Goal: Unclear

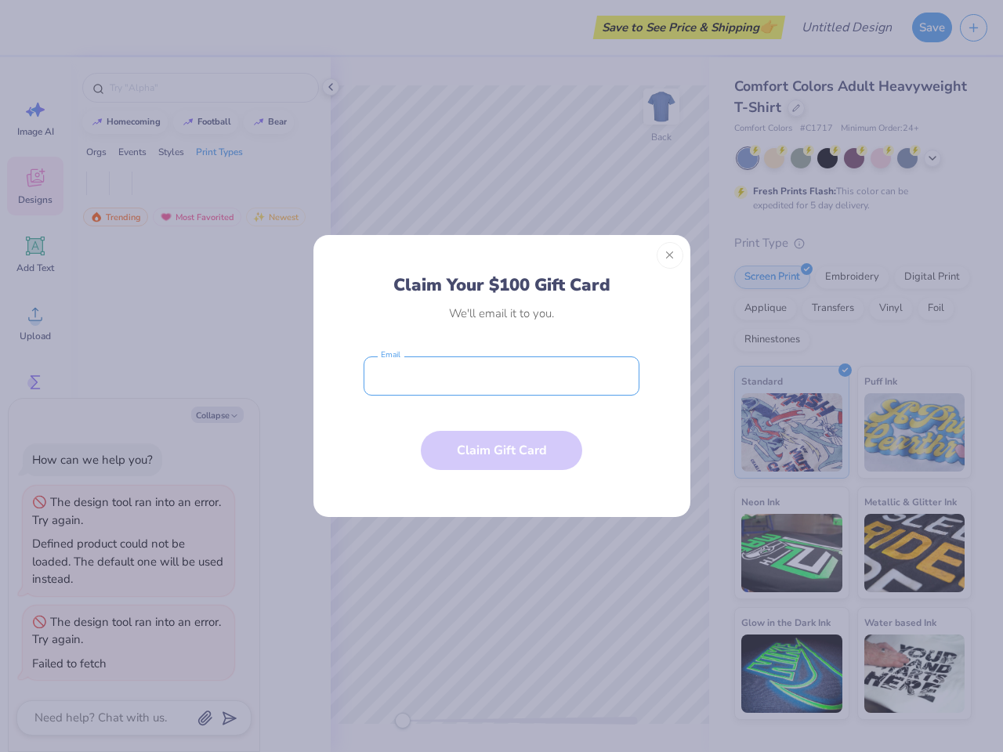
click at [501, 376] on input "email" at bounding box center [502, 375] width 276 height 39
click at [670, 255] on button "Close" at bounding box center [670, 255] width 27 height 27
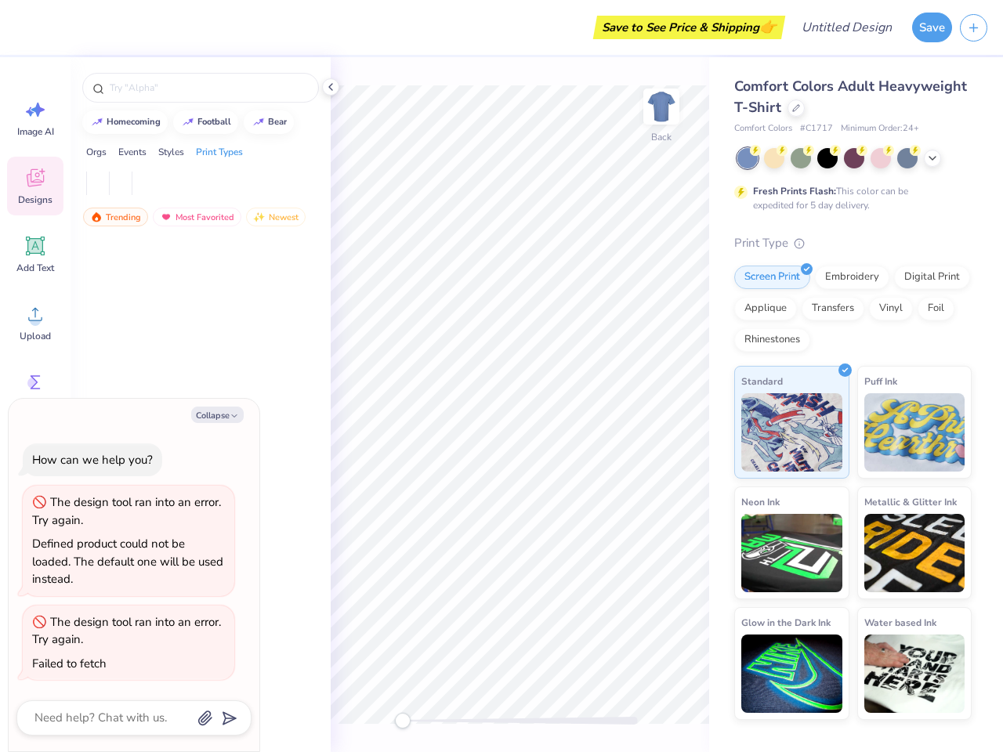
type textarea "x"
